Goal: Transaction & Acquisition: Download file/media

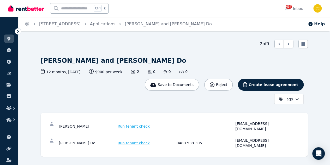
click at [99, 25] on link "Applications" at bounding box center [103, 23] width 26 height 5
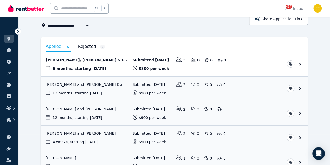
scroll to position [31, 0]
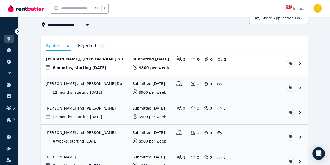
click at [183, 66] on link "View application: Suraj Kamble, OMKAR NANDKUMAR SHRVASTI, and Rushikesh Baburao…" at bounding box center [174, 63] width 267 height 24
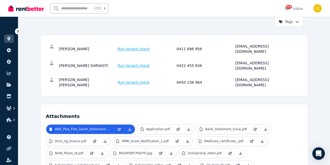
scroll to position [98, 0]
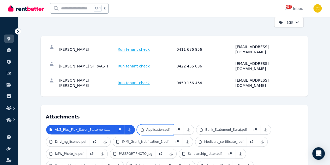
click at [146, 127] on p "Application.pdf" at bounding box center [157, 129] width 23 height 4
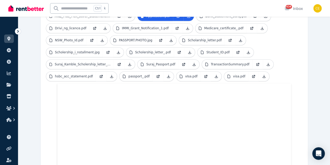
scroll to position [211, 0]
